Goal: Check status: Check status

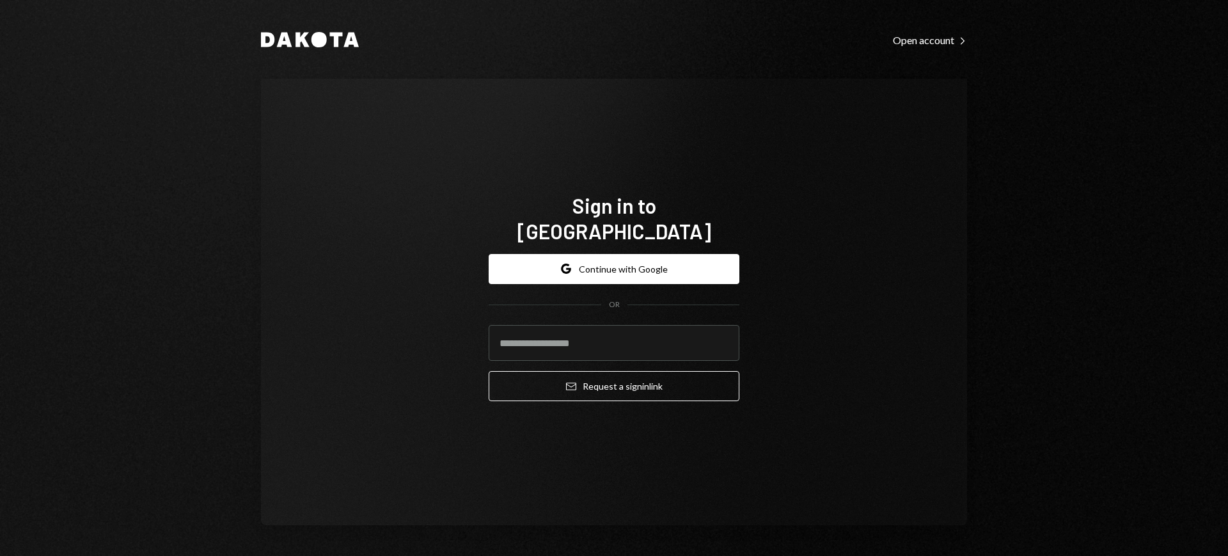
click at [0, 555] on com-1password-button at bounding box center [0, 556] width 0 height 0
type input "**********"
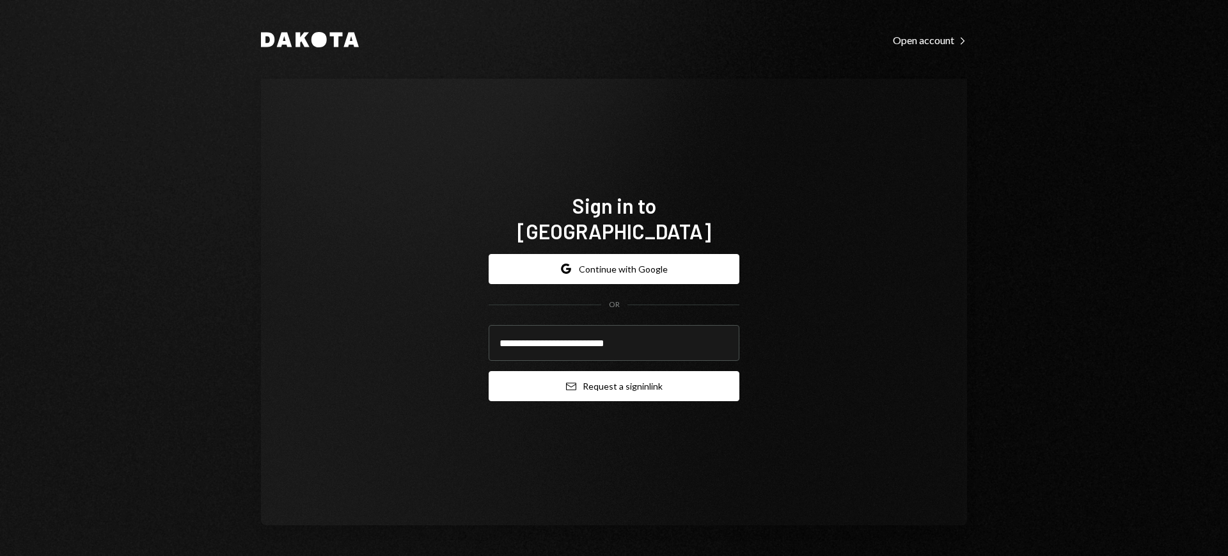
click at [615, 379] on button "Email Request a sign in link" at bounding box center [614, 386] width 251 height 30
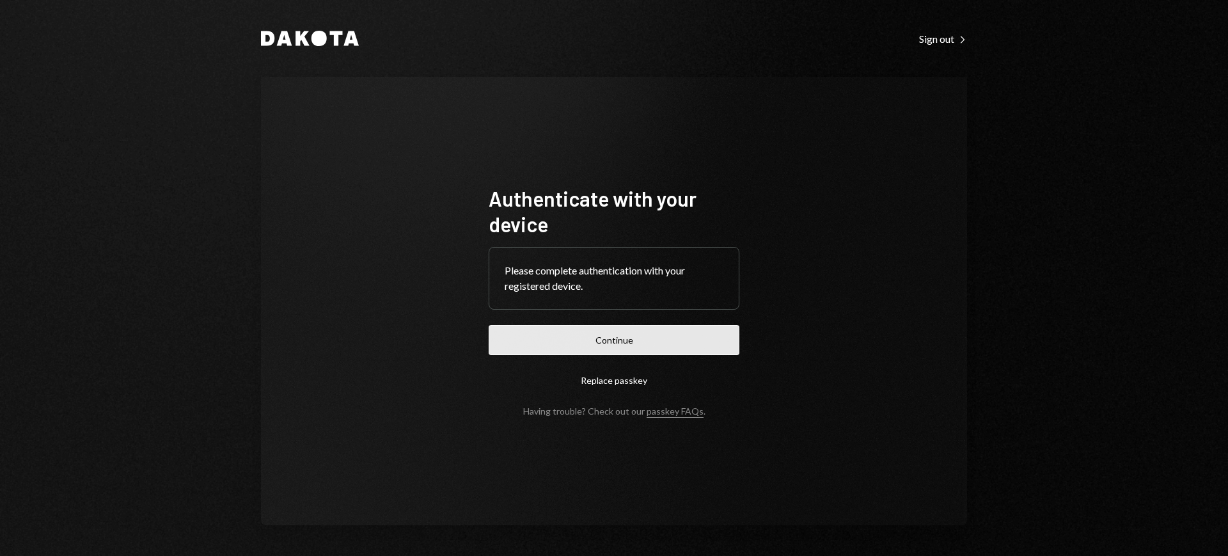
click at [654, 335] on button "Continue" at bounding box center [614, 340] width 251 height 30
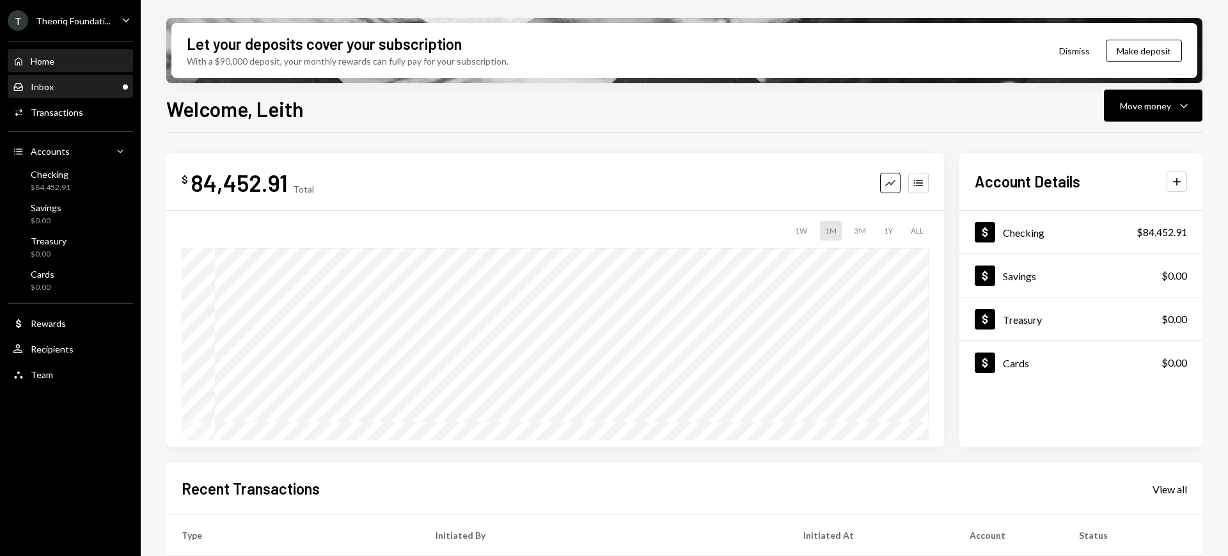
click at [94, 79] on div "Inbox Inbox" at bounding box center [70, 87] width 115 height 22
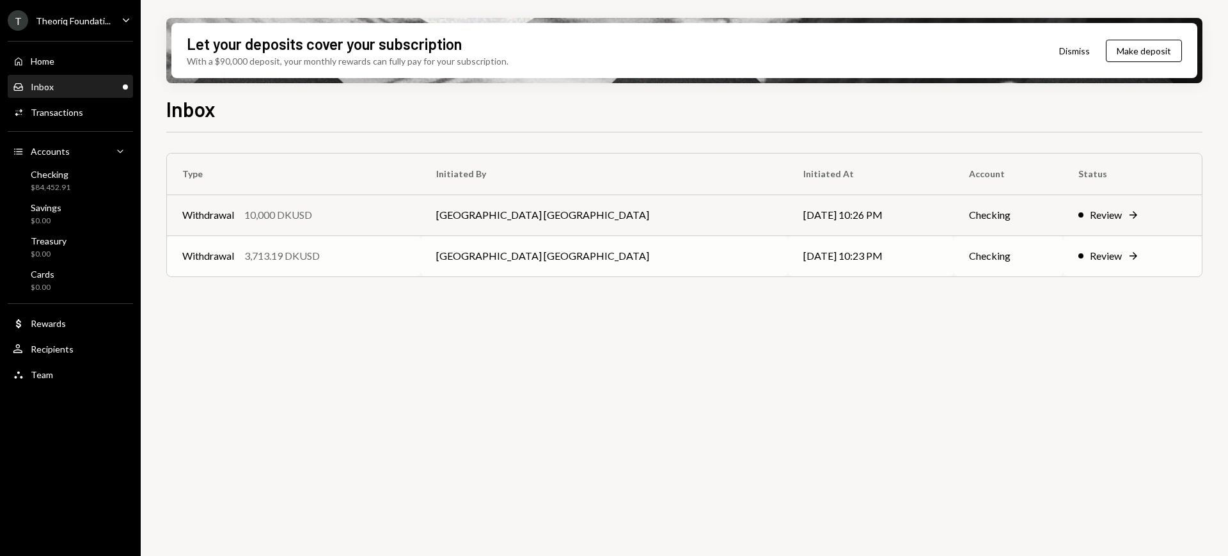
click at [1130, 256] on icon at bounding box center [1134, 256] width 8 height 8
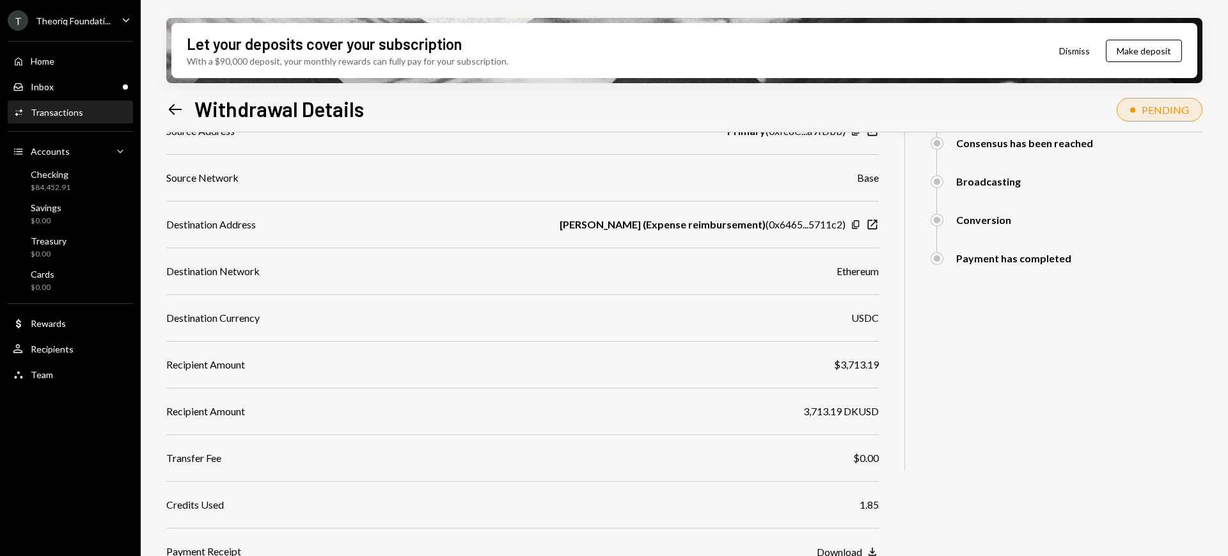
scroll to position [303, 0]
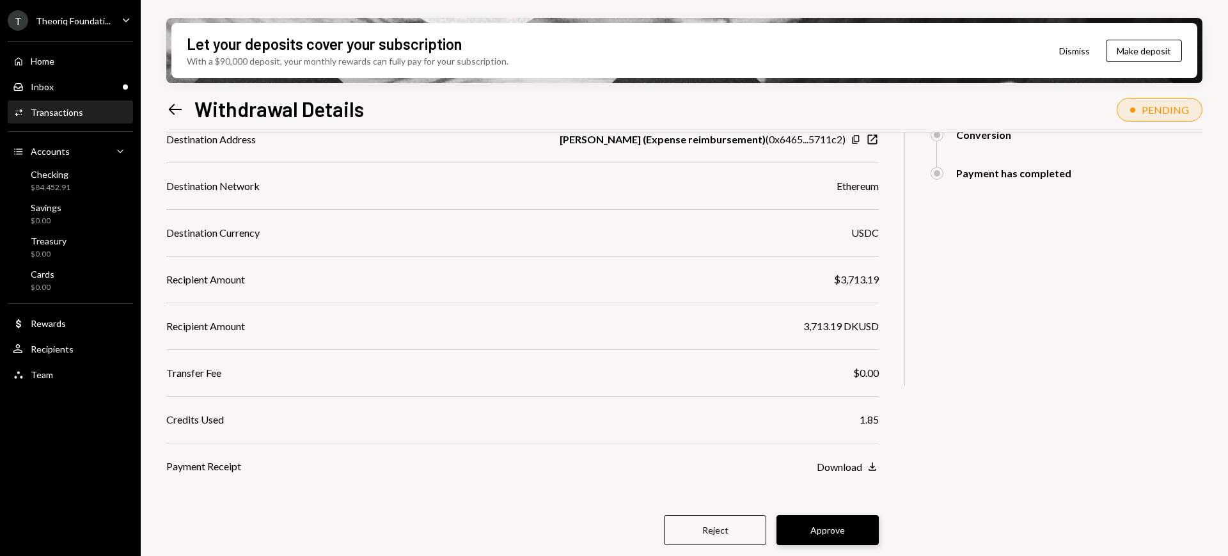
click at [842, 516] on button "Approve" at bounding box center [827, 530] width 102 height 30
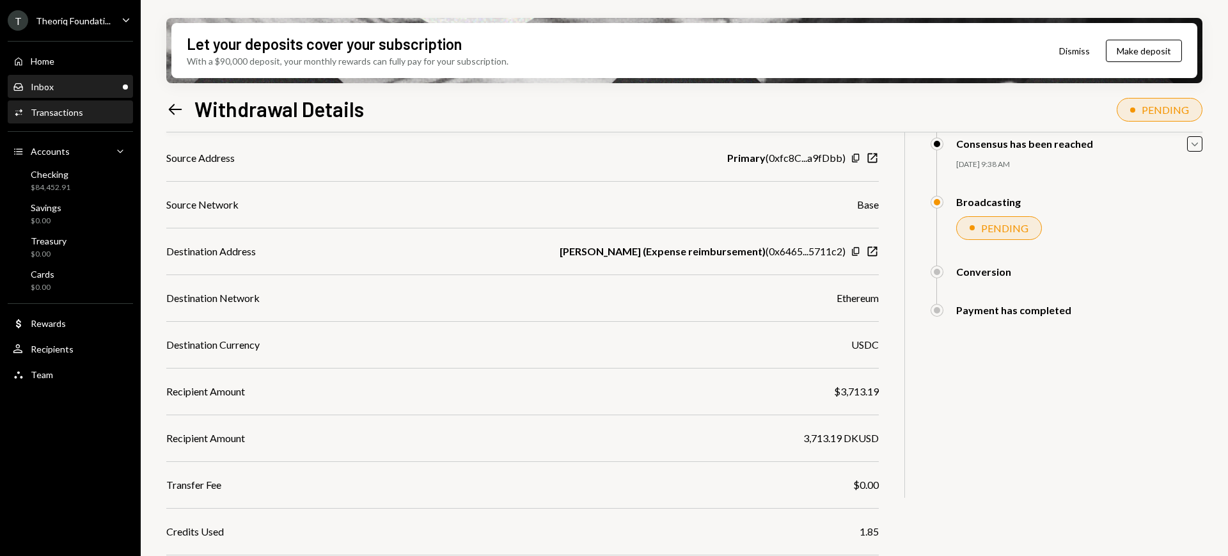
click at [77, 94] on div "Inbox Inbox" at bounding box center [70, 87] width 115 height 22
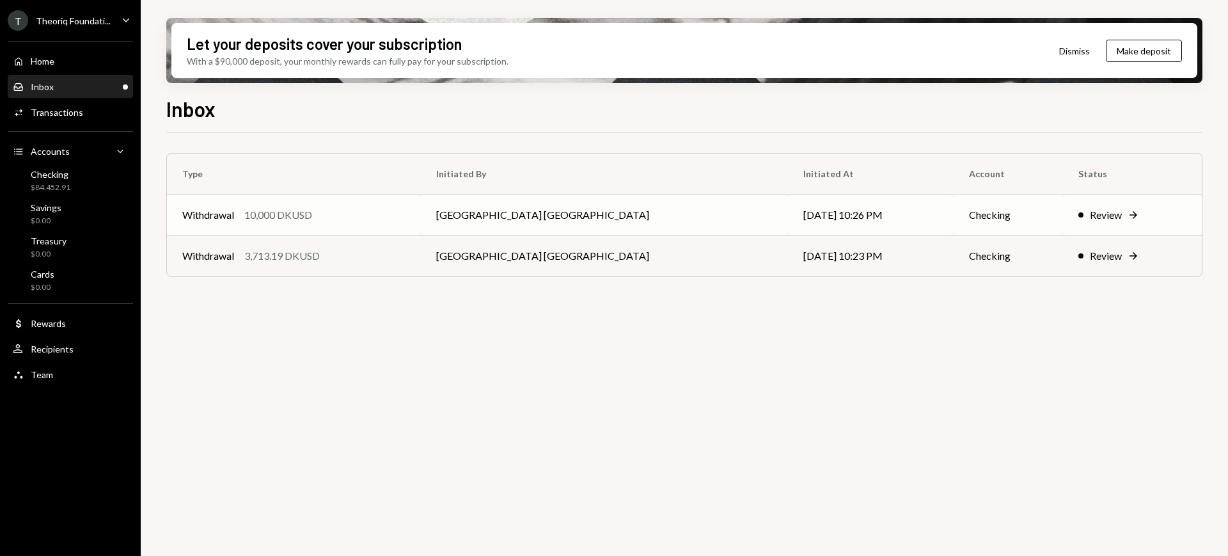
click at [1080, 224] on td "Review Right Arrow" at bounding box center [1132, 214] width 139 height 41
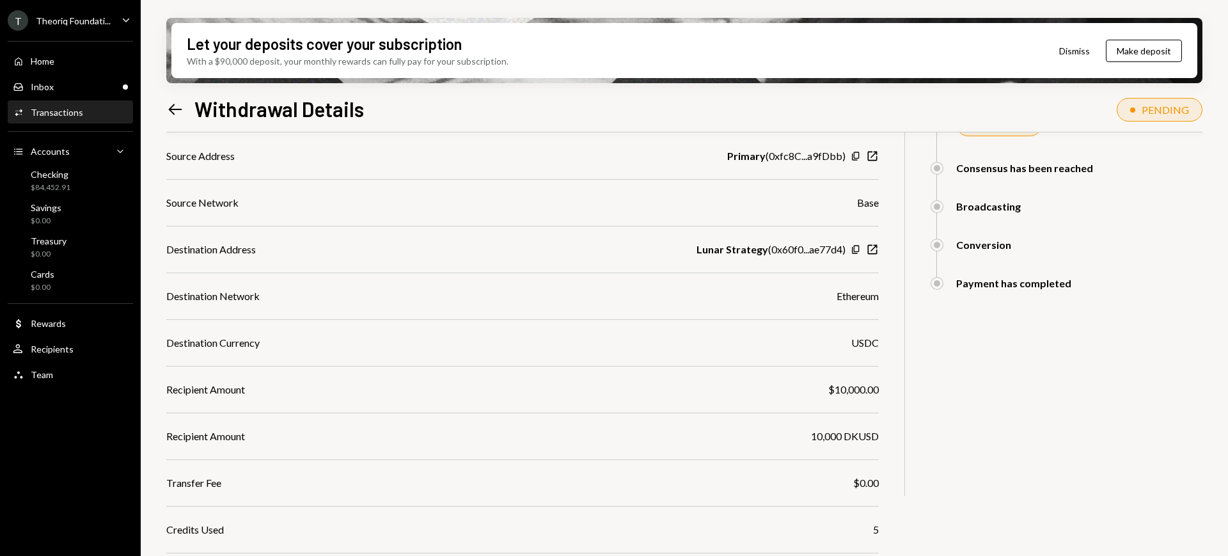
scroll to position [303, 0]
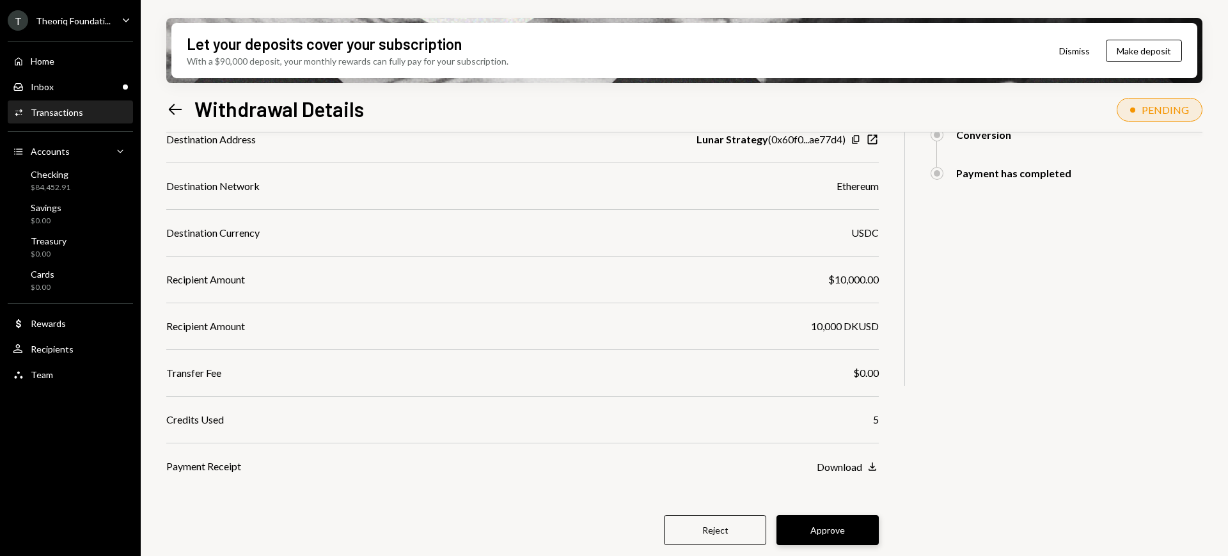
click at [831, 521] on button "Approve" at bounding box center [827, 530] width 102 height 30
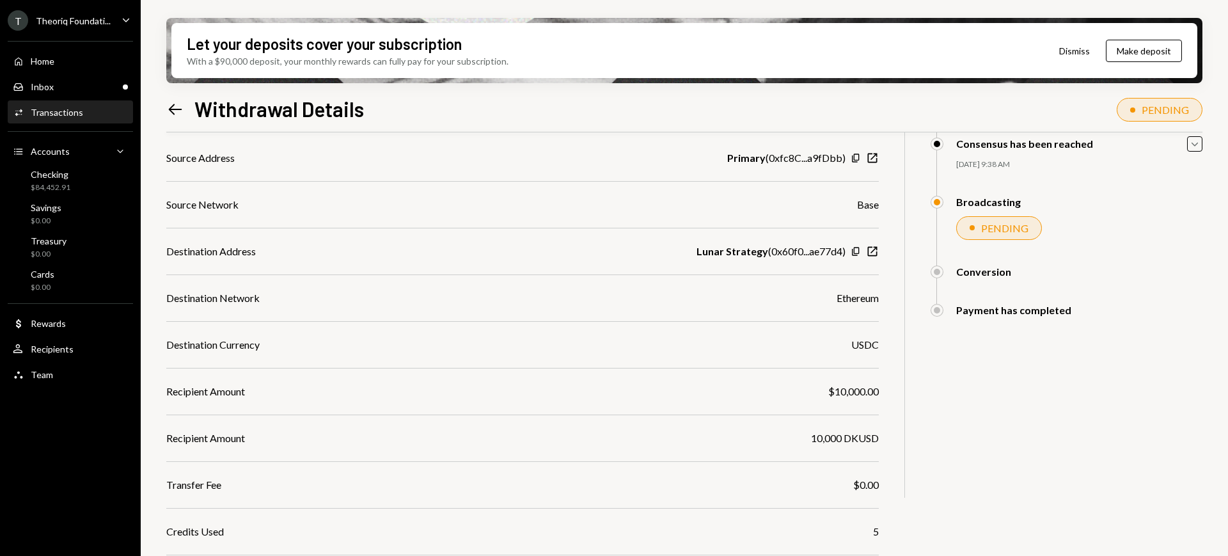
scroll to position [237, 0]
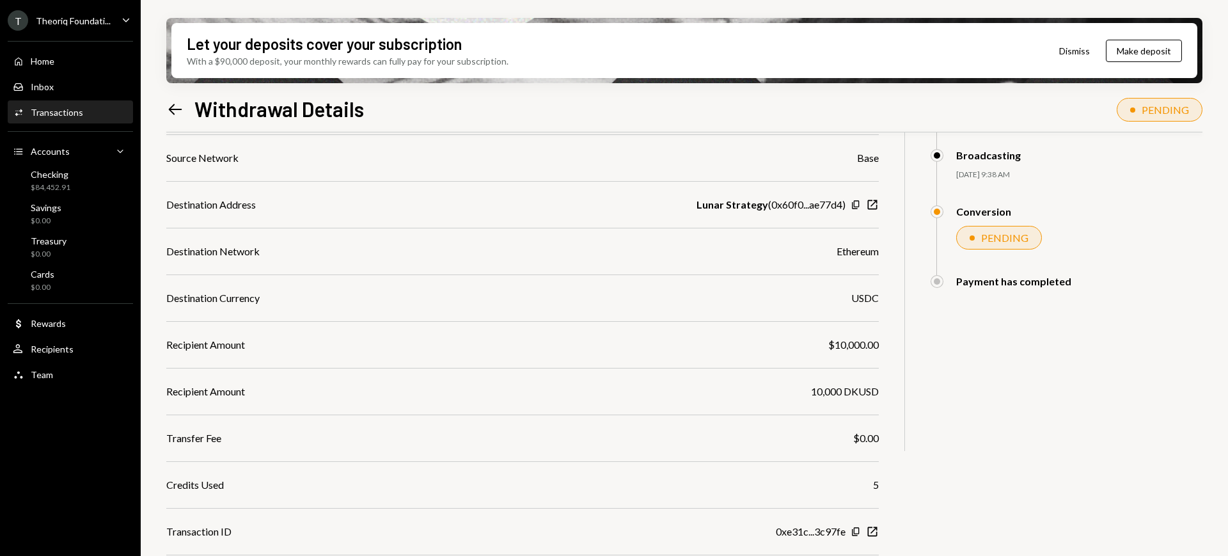
click at [103, 122] on div "Activities Transactions" at bounding box center [70, 113] width 115 height 22
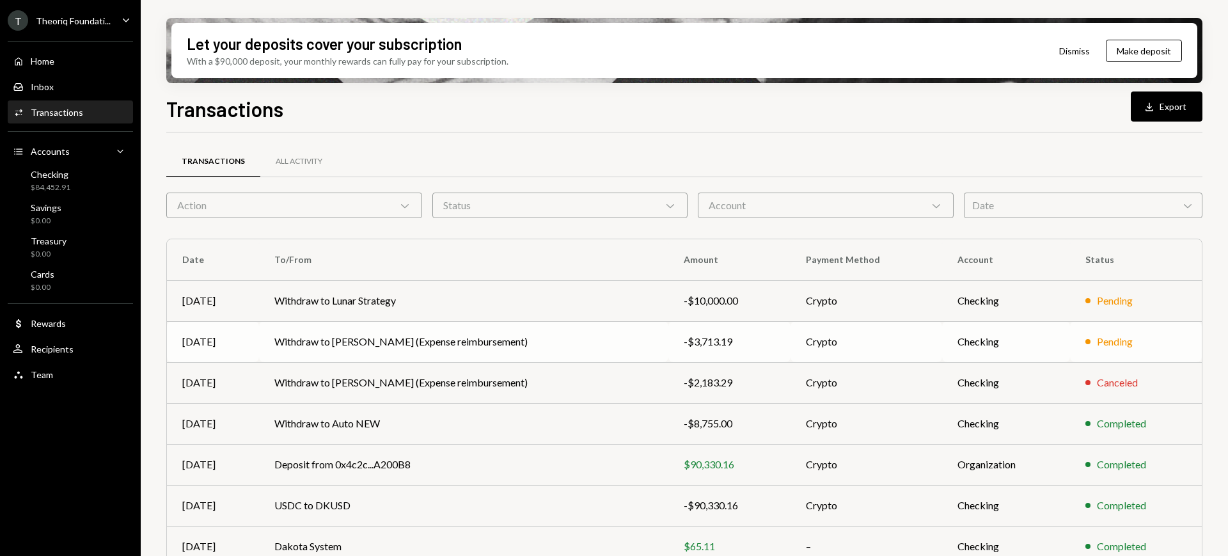
click at [896, 324] on td "Crypto" at bounding box center [866, 341] width 151 height 41
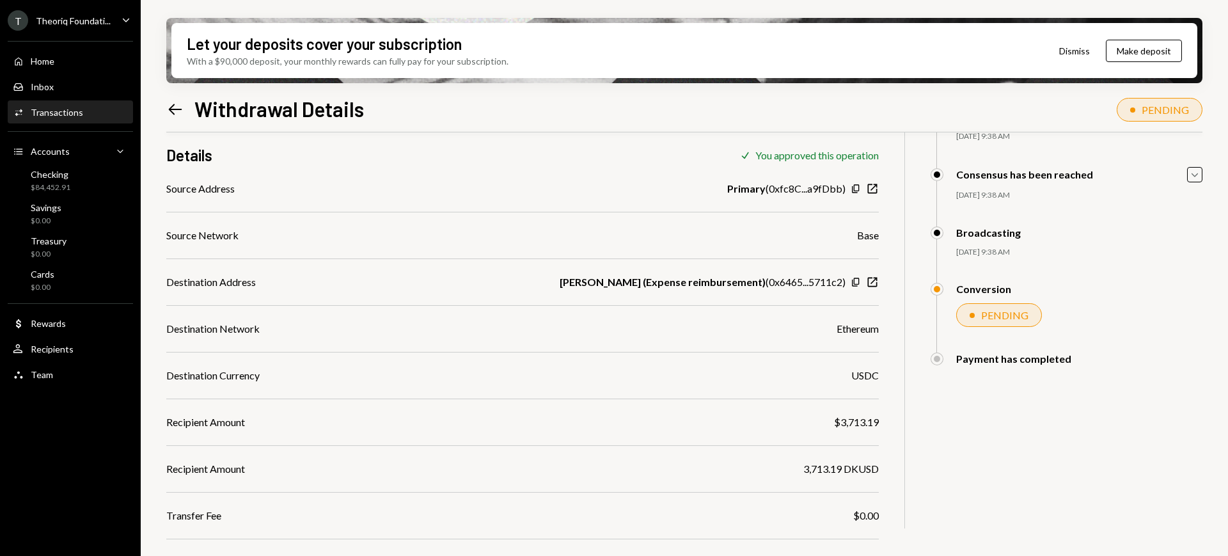
scroll to position [237, 0]
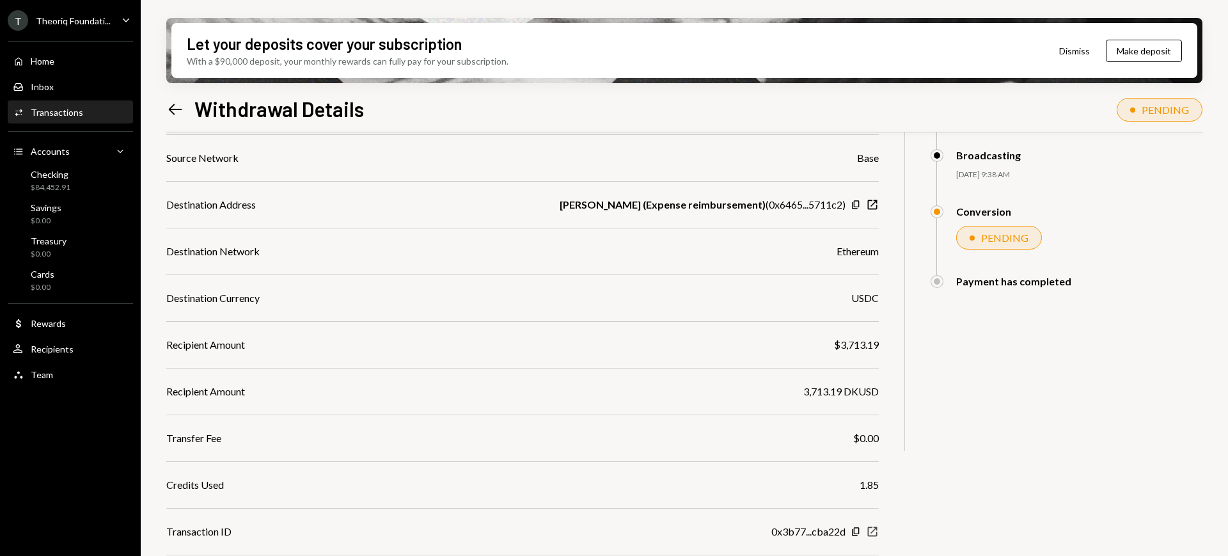
click at [874, 528] on icon "New Window" at bounding box center [872, 531] width 13 height 13
